Goal: Task Accomplishment & Management: Manage account settings

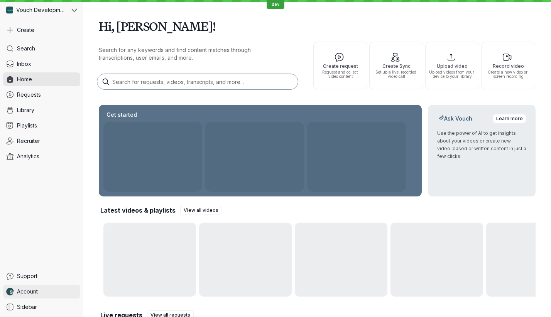
click at [41, 292] on link "Account" at bounding box center [41, 292] width 77 height 14
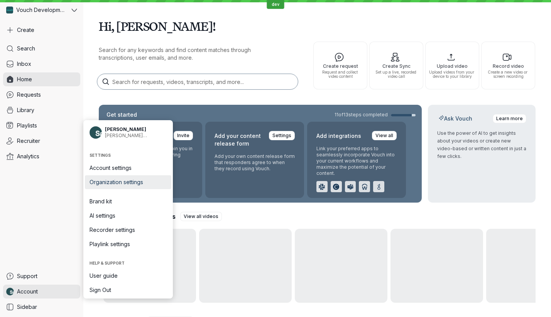
click at [137, 186] on link "Organization settings" at bounding box center [128, 182] width 86 height 14
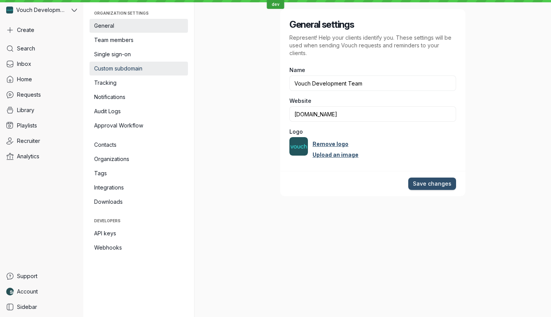
click at [148, 62] on link "Custom subdomain" at bounding box center [138, 69] width 98 height 14
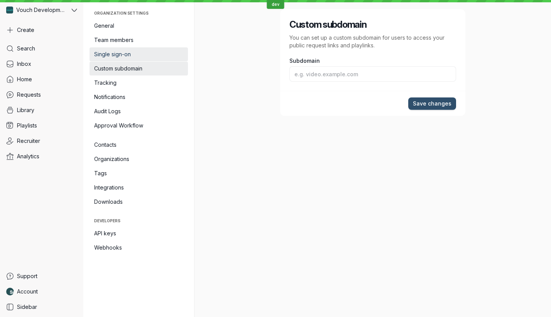
click at [150, 57] on span "Single sign-on" at bounding box center [138, 55] width 89 height 8
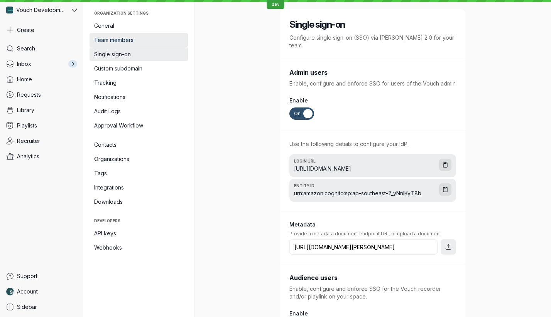
click at [150, 44] on link "Team members" at bounding box center [138, 40] width 98 height 14
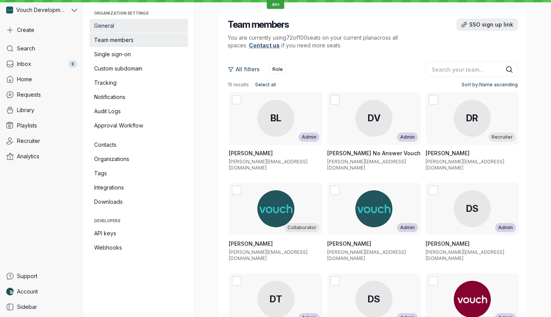
click at [155, 26] on span "General" at bounding box center [138, 26] width 89 height 8
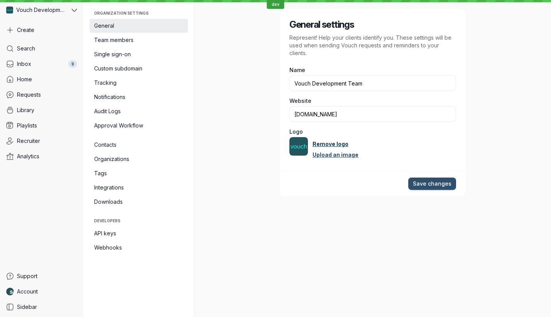
click at [333, 145] on link "Remove logo" at bounding box center [330, 144] width 36 height 8
click at [337, 144] on link "Set automatically from URL" at bounding box center [350, 144] width 76 height 8
click at [432, 189] on button "Save changes" at bounding box center [432, 184] width 48 height 12
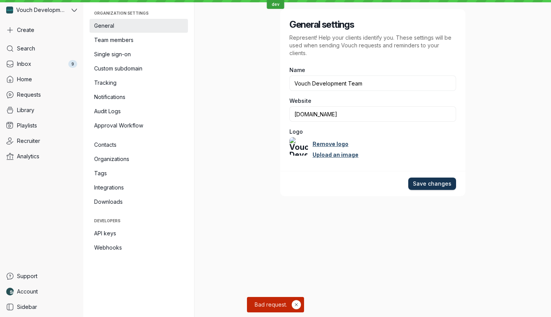
click at [432, 189] on button "Save changes" at bounding box center [432, 184] width 48 height 12
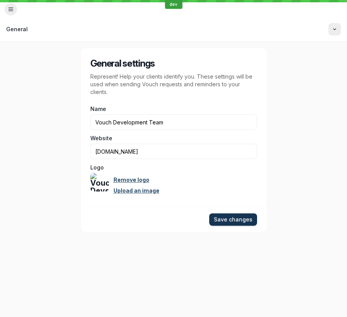
click at [237, 218] on span "Save changes" at bounding box center [233, 220] width 39 height 8
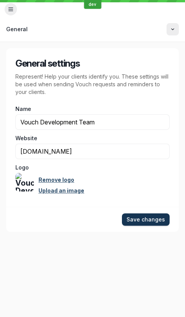
click at [134, 218] on span "Save changes" at bounding box center [146, 220] width 39 height 8
